Goal: Check status: Check status

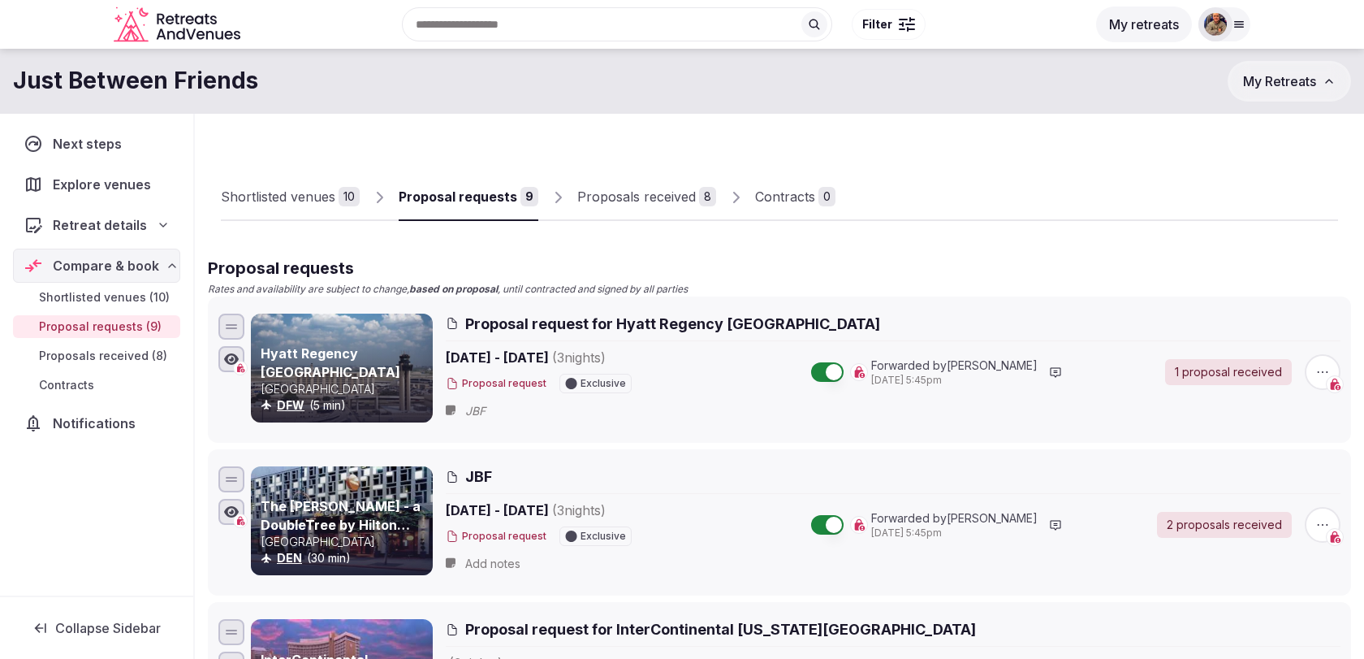
scroll to position [29, 0]
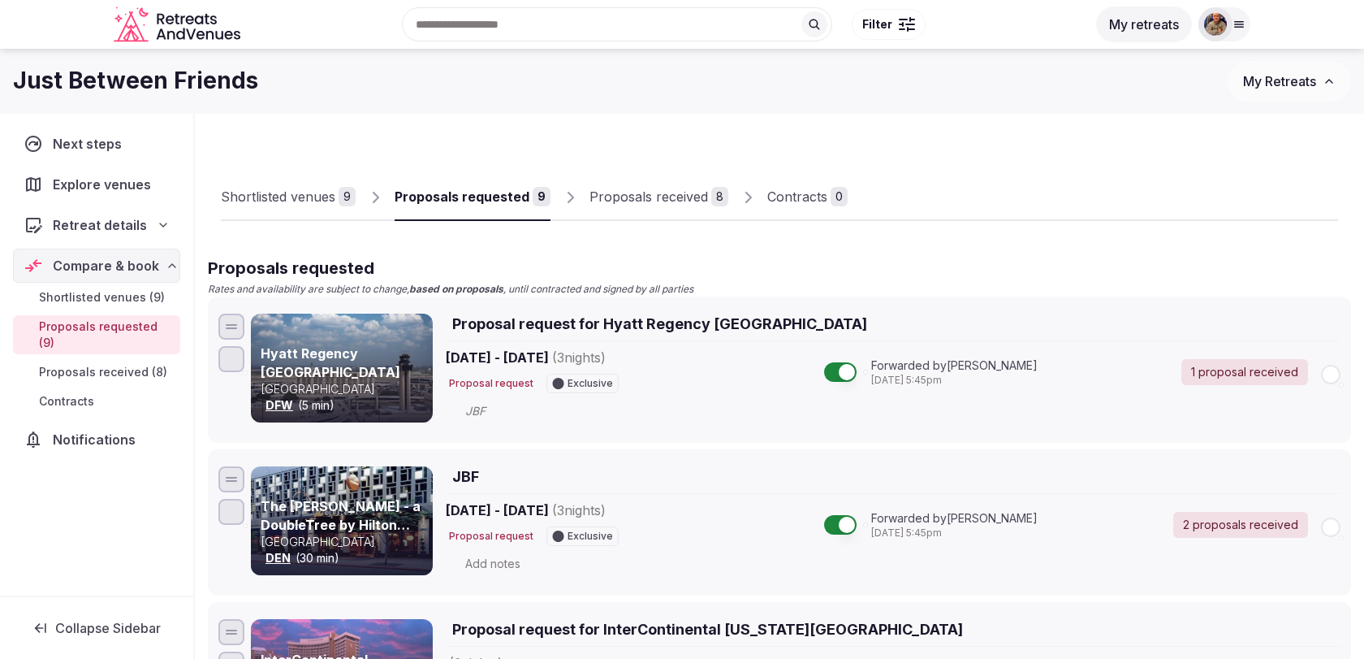
click at [658, 194] on div "Proposals received" at bounding box center [649, 196] width 119 height 19
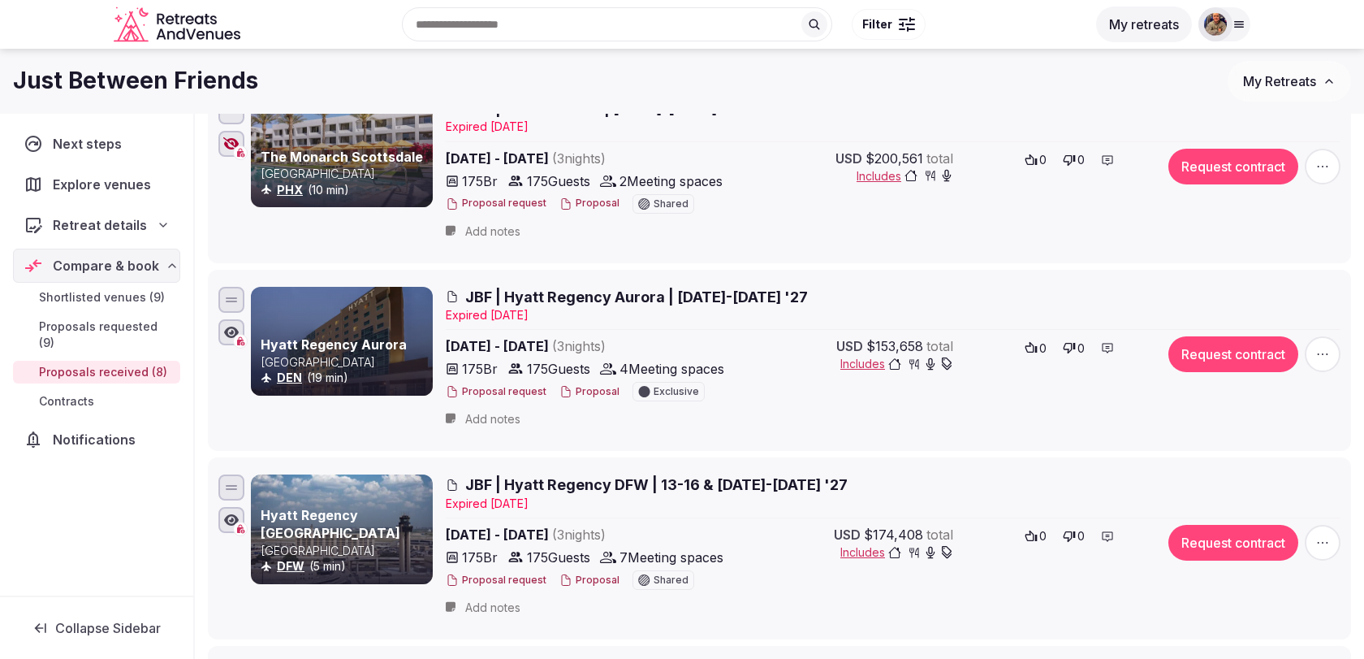
scroll to position [226, 0]
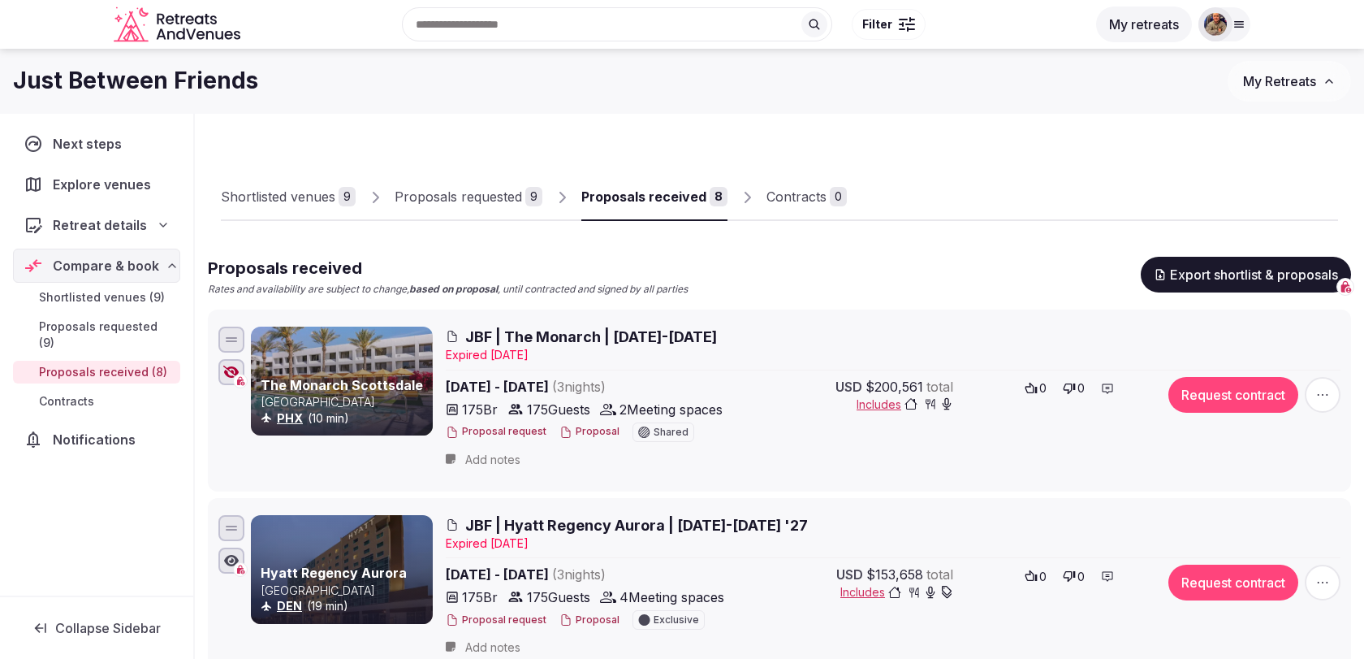
click at [456, 194] on div "Proposals requested" at bounding box center [459, 196] width 128 height 19
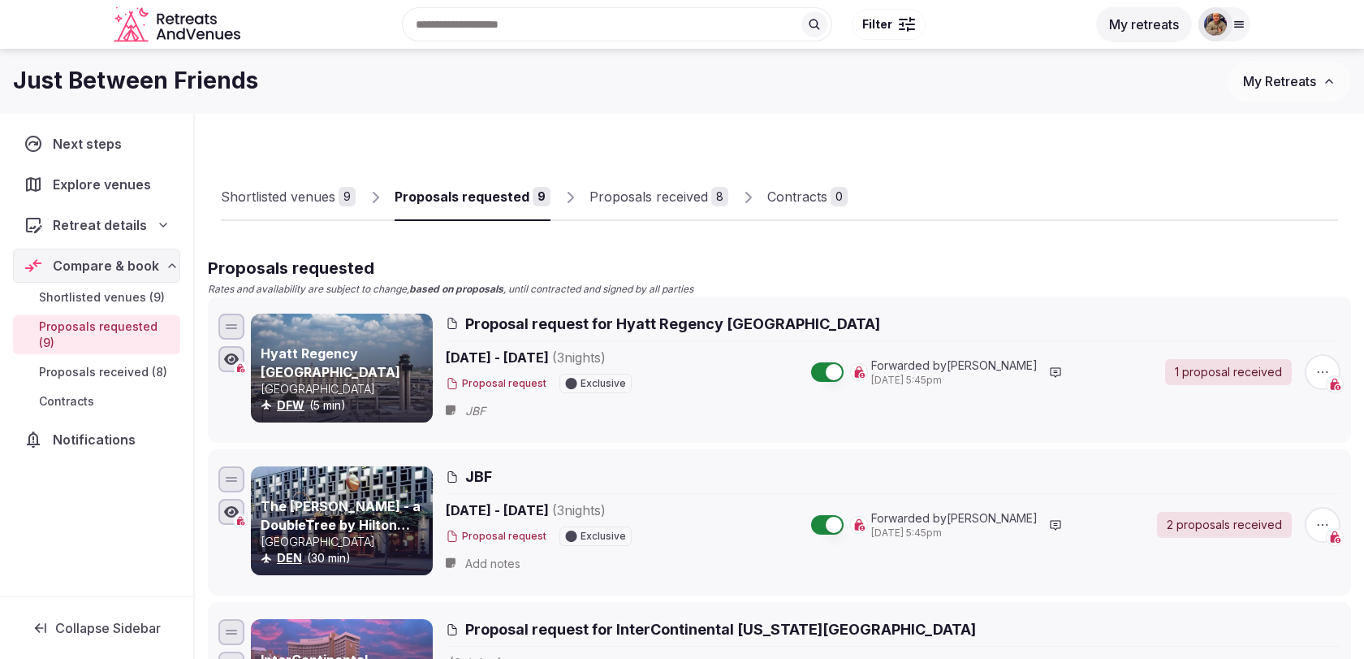
click at [317, 212] on link "Shortlisted venues 9" at bounding box center [288, 197] width 135 height 47
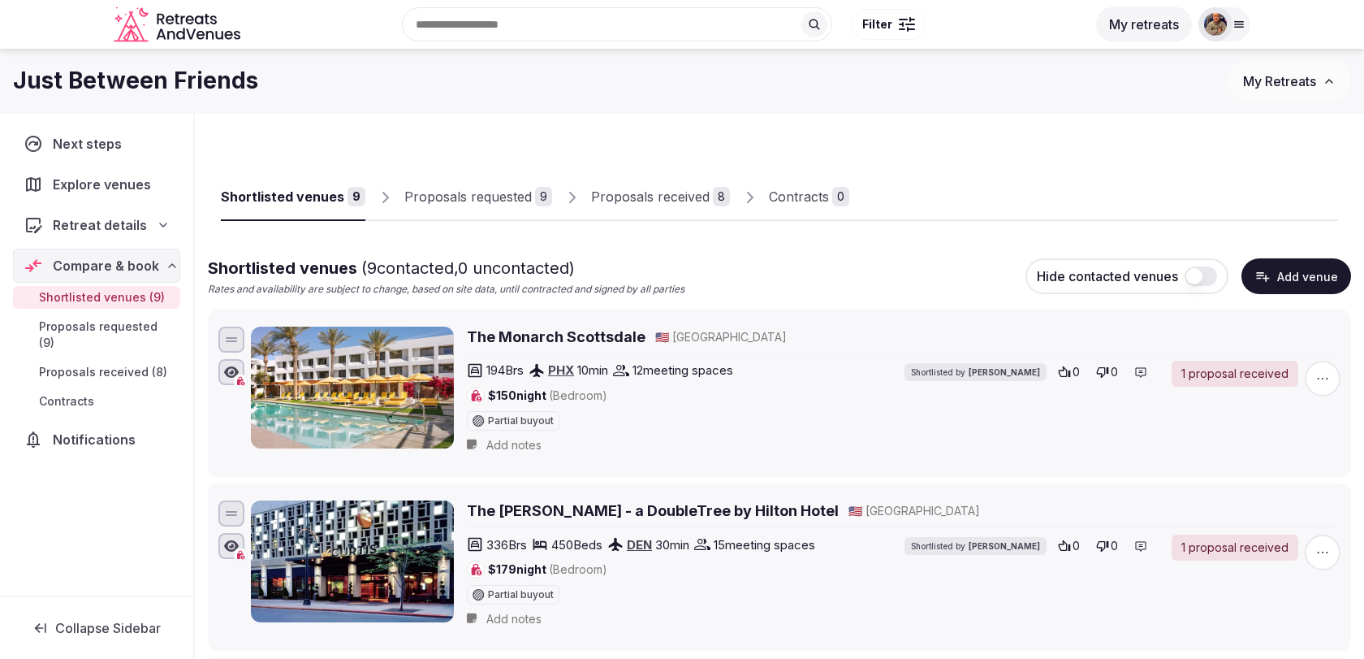
click at [659, 196] on div "Proposals received" at bounding box center [650, 196] width 119 height 19
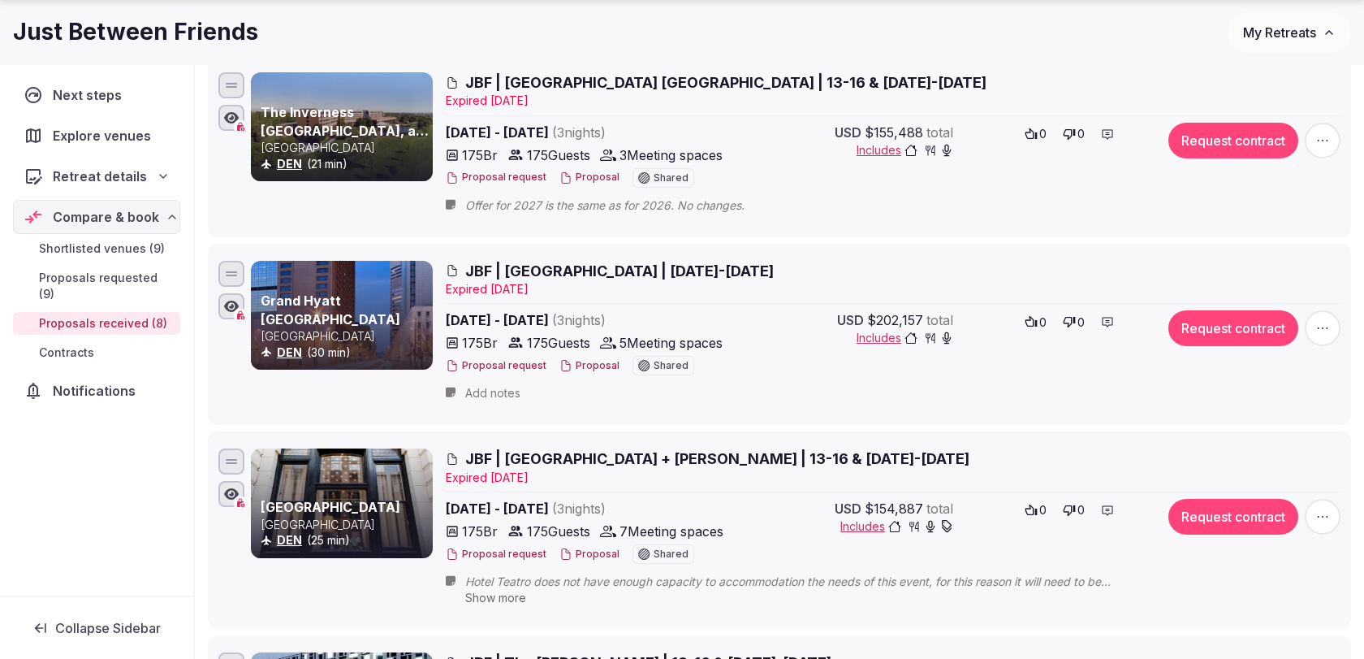
scroll to position [1036, 0]
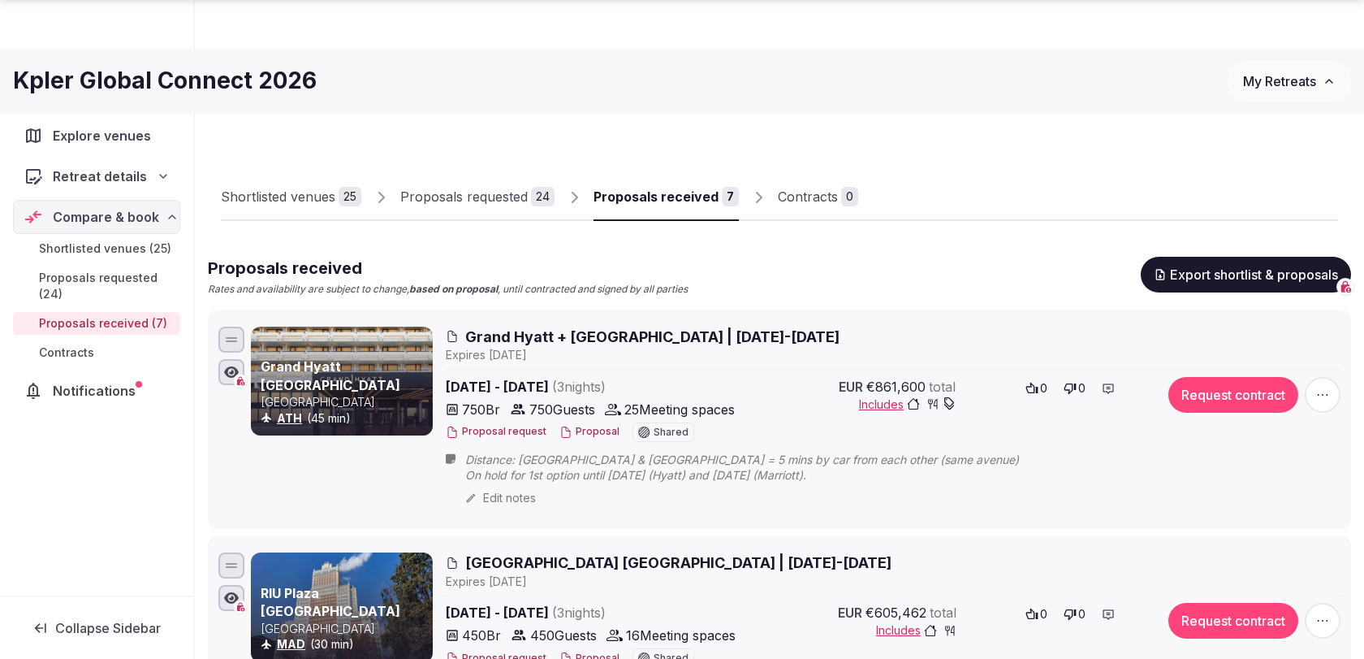
scroll to position [124, 0]
